Goal: Answer question/provide support

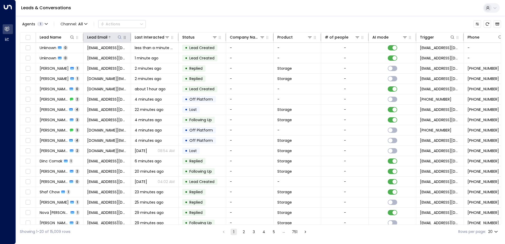
click at [119, 37] on icon at bounding box center [120, 37] width 4 height 4
type input "**********"
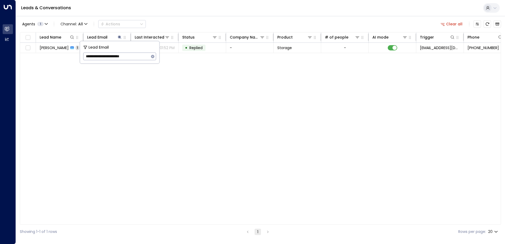
click at [149, 13] on div "Leads & Conversations" at bounding box center [260, 8] width 489 height 16
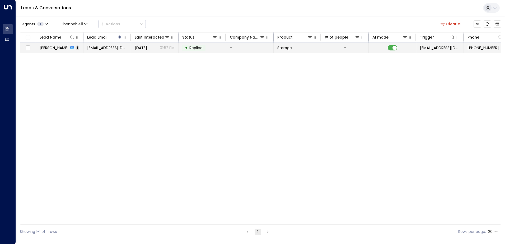
click at [51, 50] on span "[PERSON_NAME]" at bounding box center [54, 47] width 29 height 5
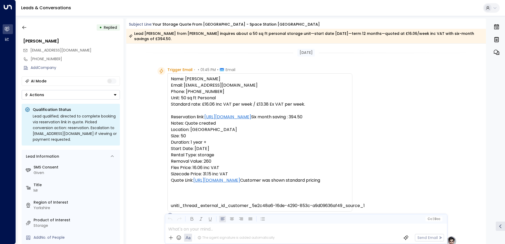
click at [114, 93] on icon "Button group with a nested menu" at bounding box center [115, 95] width 4 height 4
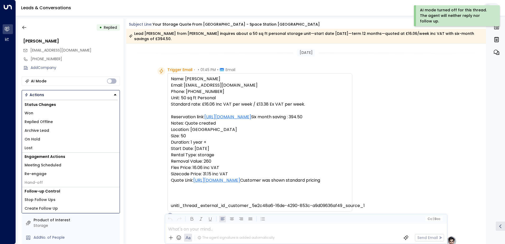
click at [63, 120] on li "Replied Offline" at bounding box center [71, 122] width 98 height 9
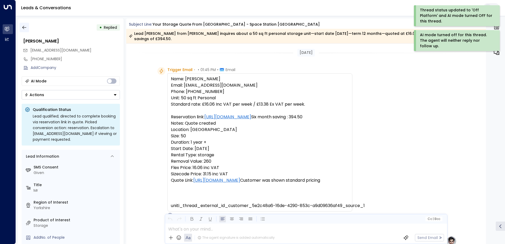
click at [26, 27] on icon "button" at bounding box center [24, 27] width 4 height 3
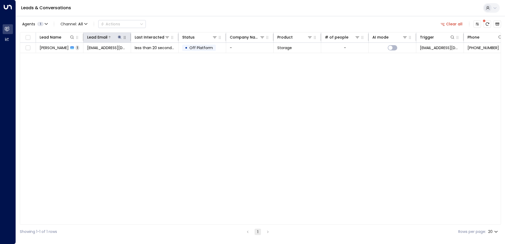
click at [120, 38] on icon at bounding box center [119, 36] width 3 height 3
click at [153, 57] on icon "button" at bounding box center [152, 56] width 3 height 3
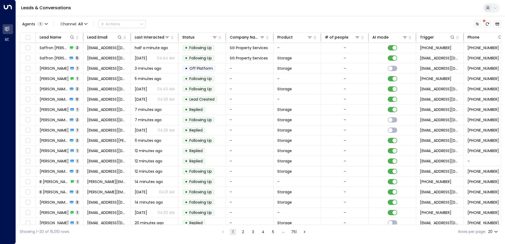
click at [147, 11] on div "Leads & Conversations" at bounding box center [260, 8] width 489 height 16
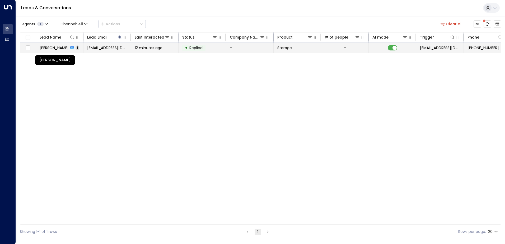
click at [59, 49] on span "[PERSON_NAME]" at bounding box center [54, 47] width 29 height 5
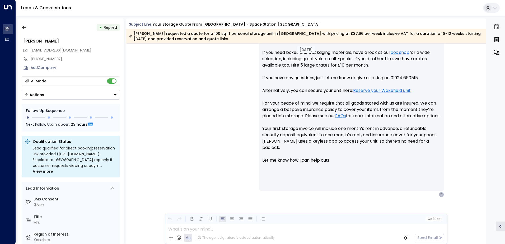
scroll to position [258, 0]
